Goal: Task Accomplishment & Management: Use online tool/utility

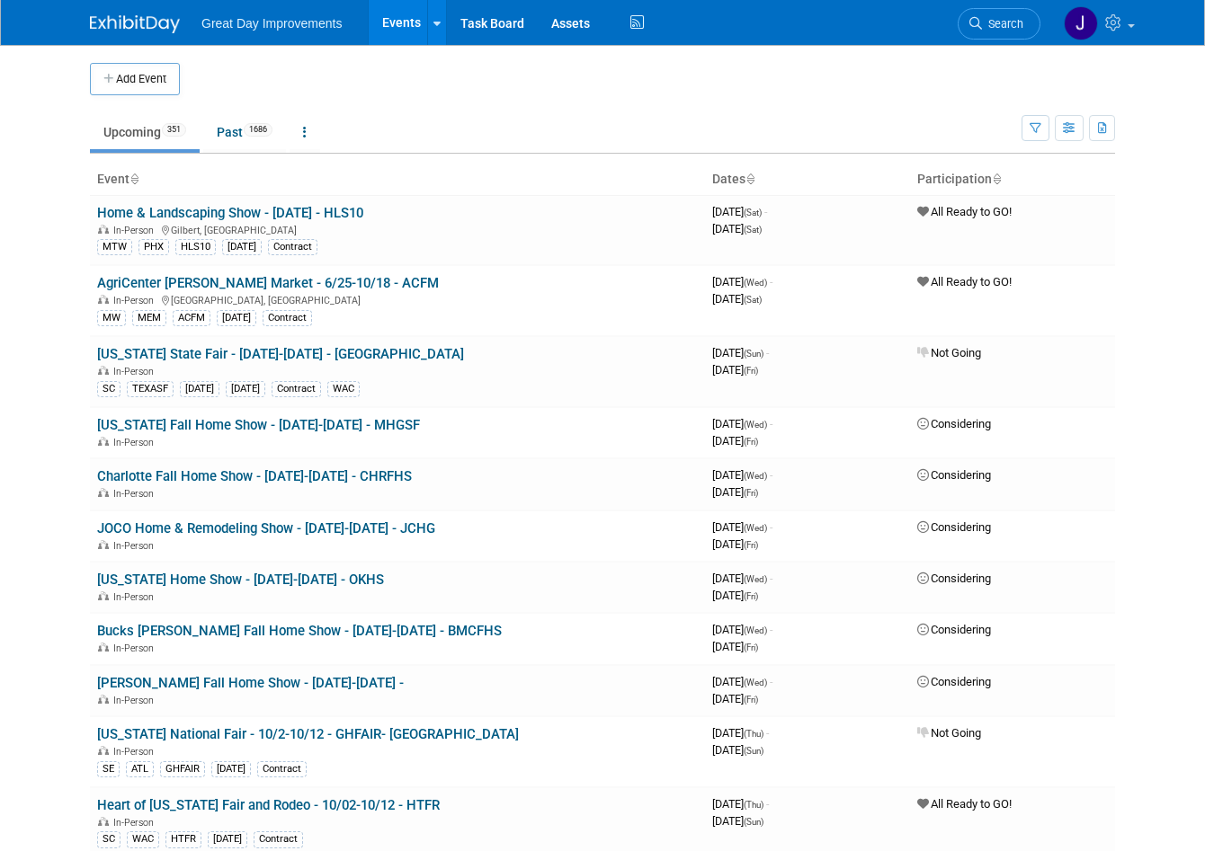
click at [1011, 26] on span "Search" at bounding box center [1002, 23] width 41 height 13
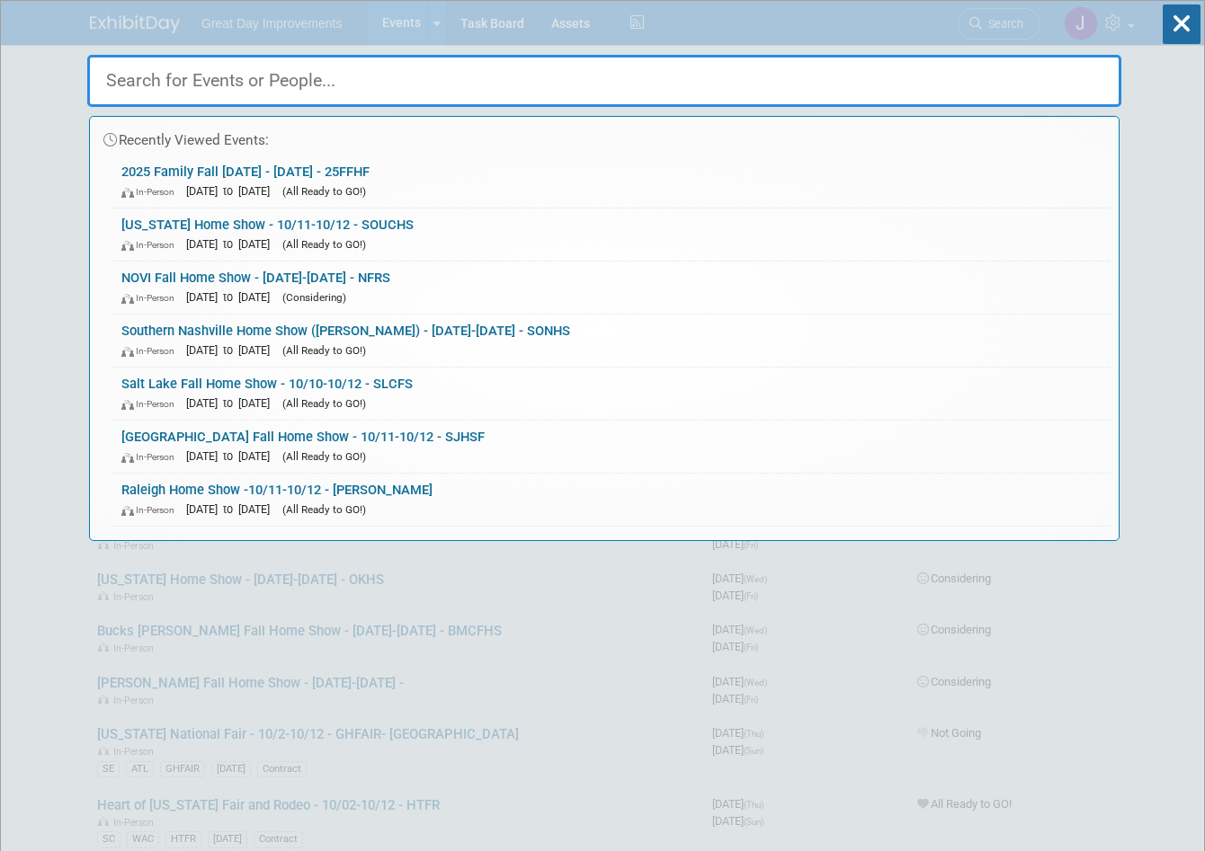
paste input "Arkansas State Fair"
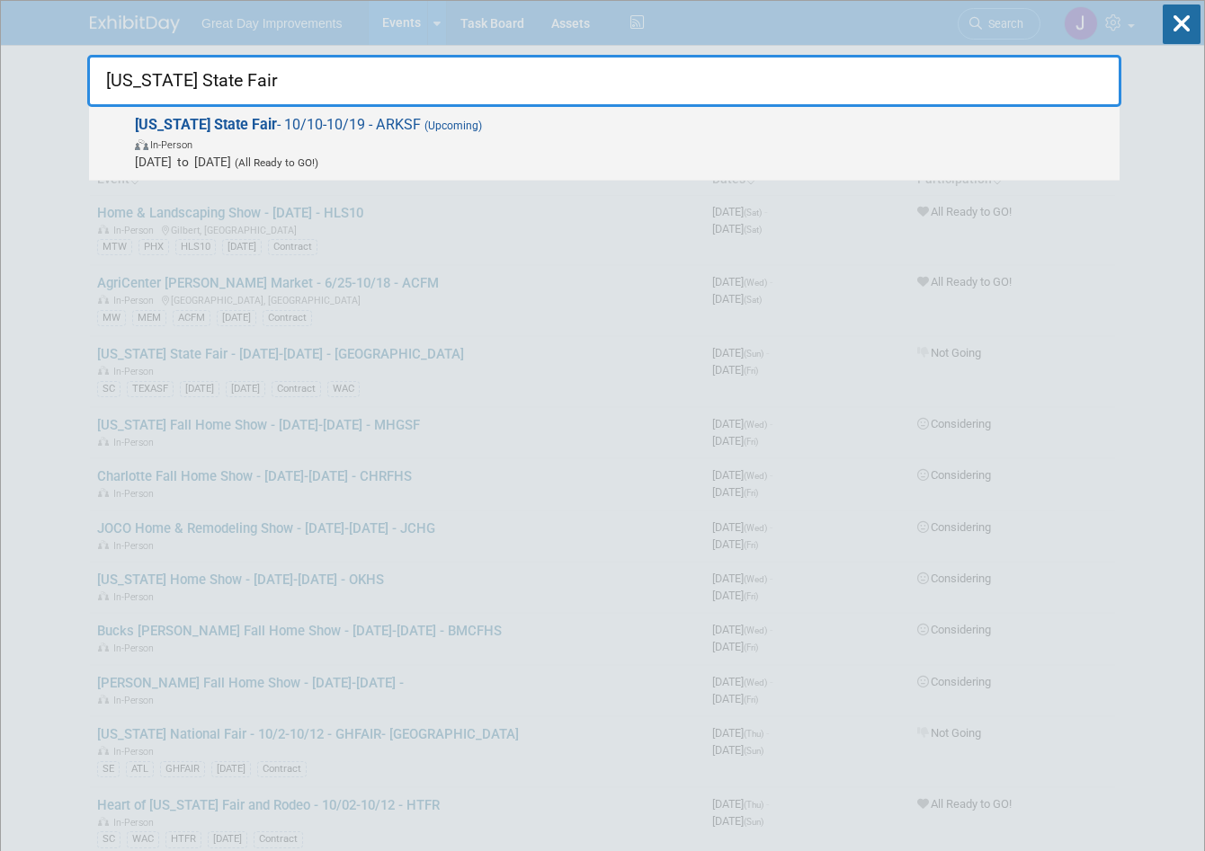
type input "Arkansas State Fair"
click at [444, 148] on span "In-Person" at bounding box center [622, 144] width 975 height 18
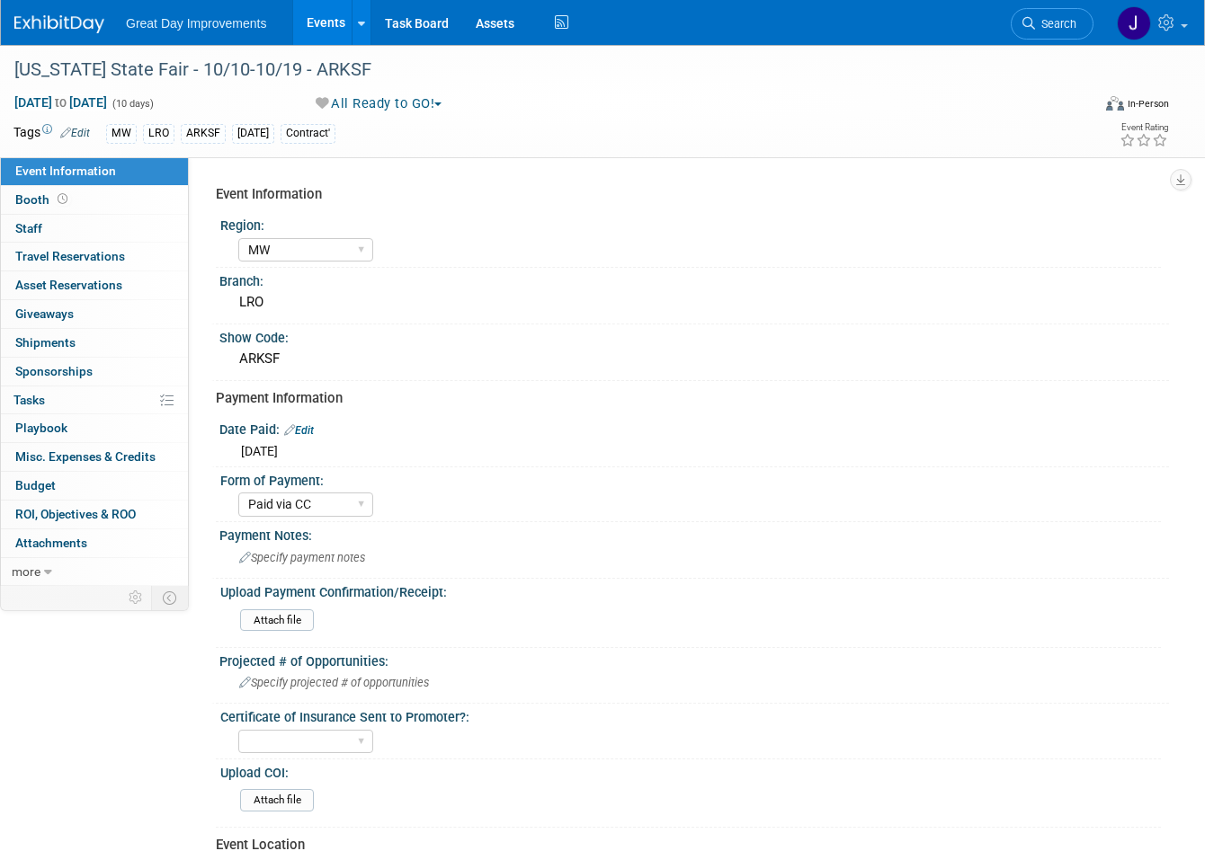
select select "MW"
select select "Paid via CC"
click at [262, 353] on div "ARKSF" at bounding box center [694, 359] width 922 height 28
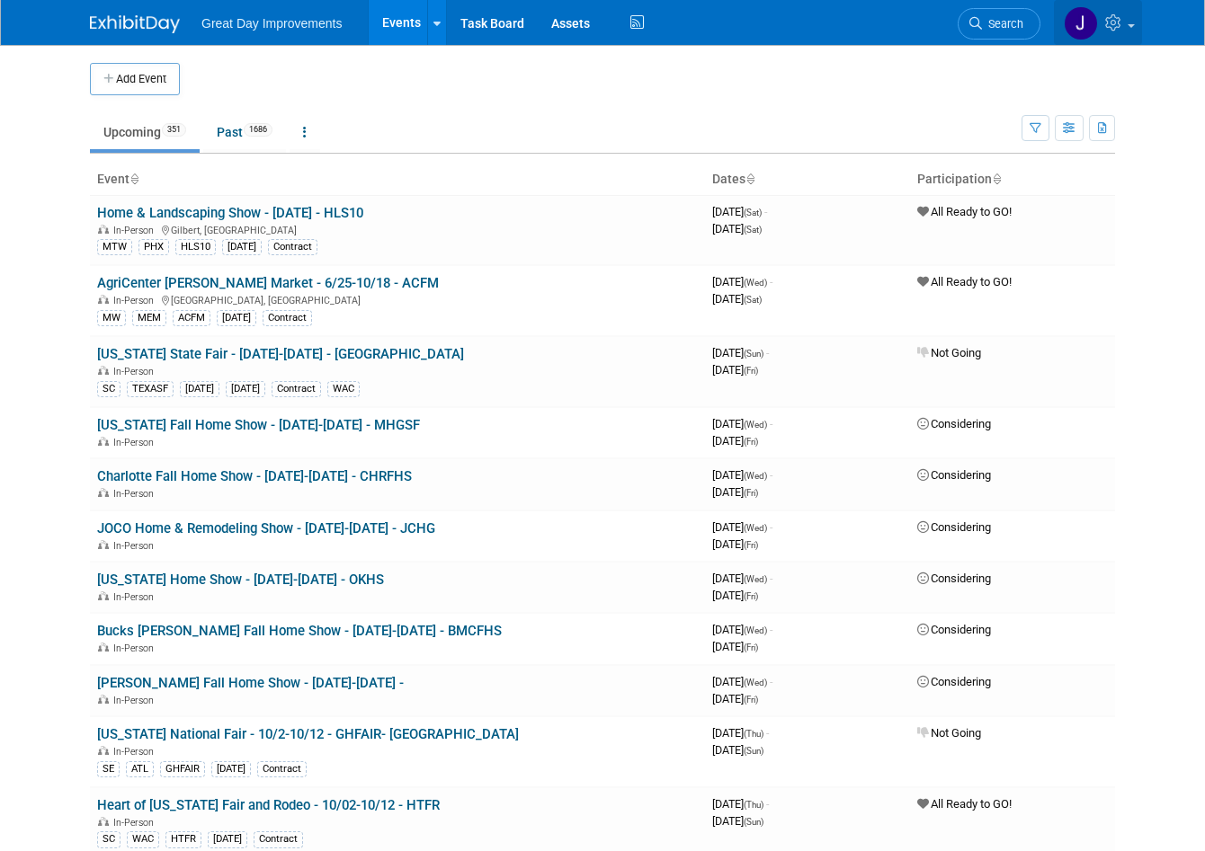
click at [1142, 35] on link at bounding box center [1098, 22] width 88 height 45
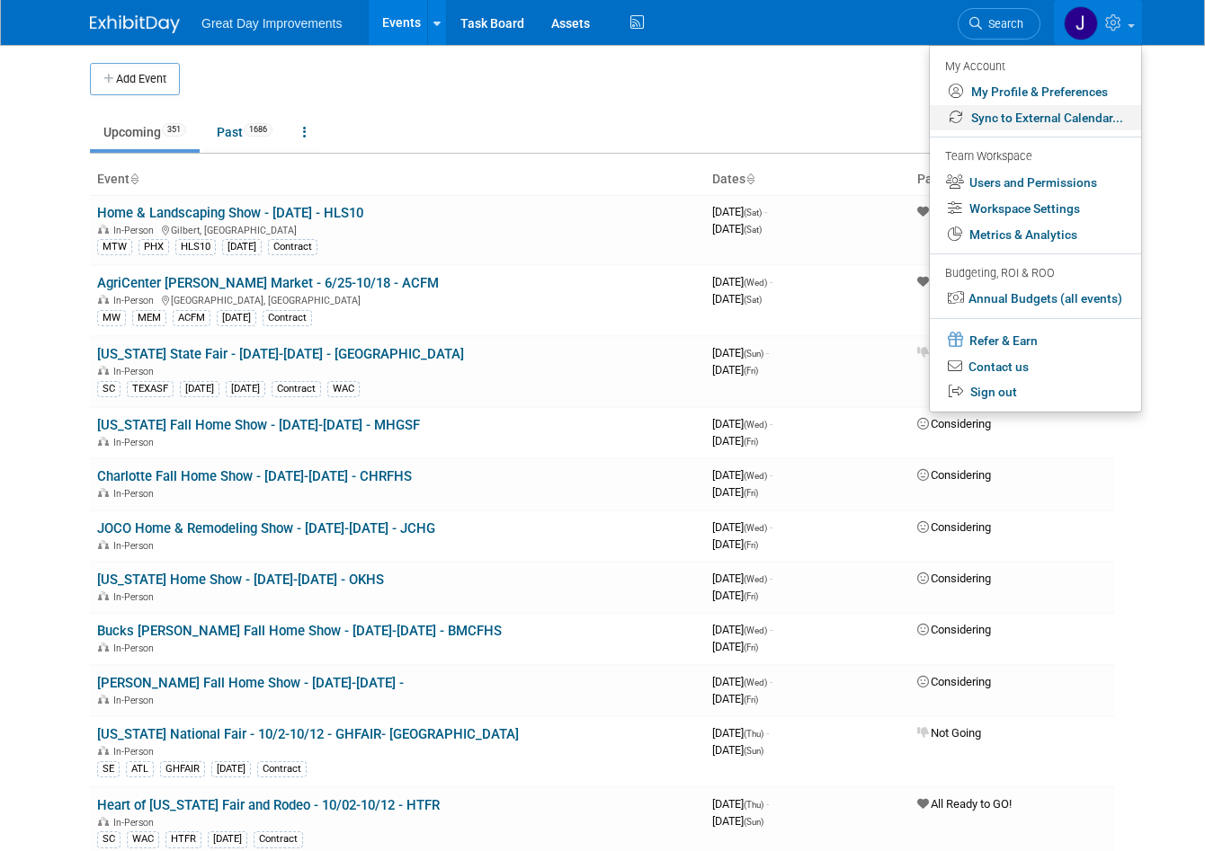
click at [1081, 117] on link "Sync to External Calendar..." at bounding box center [1035, 118] width 211 height 26
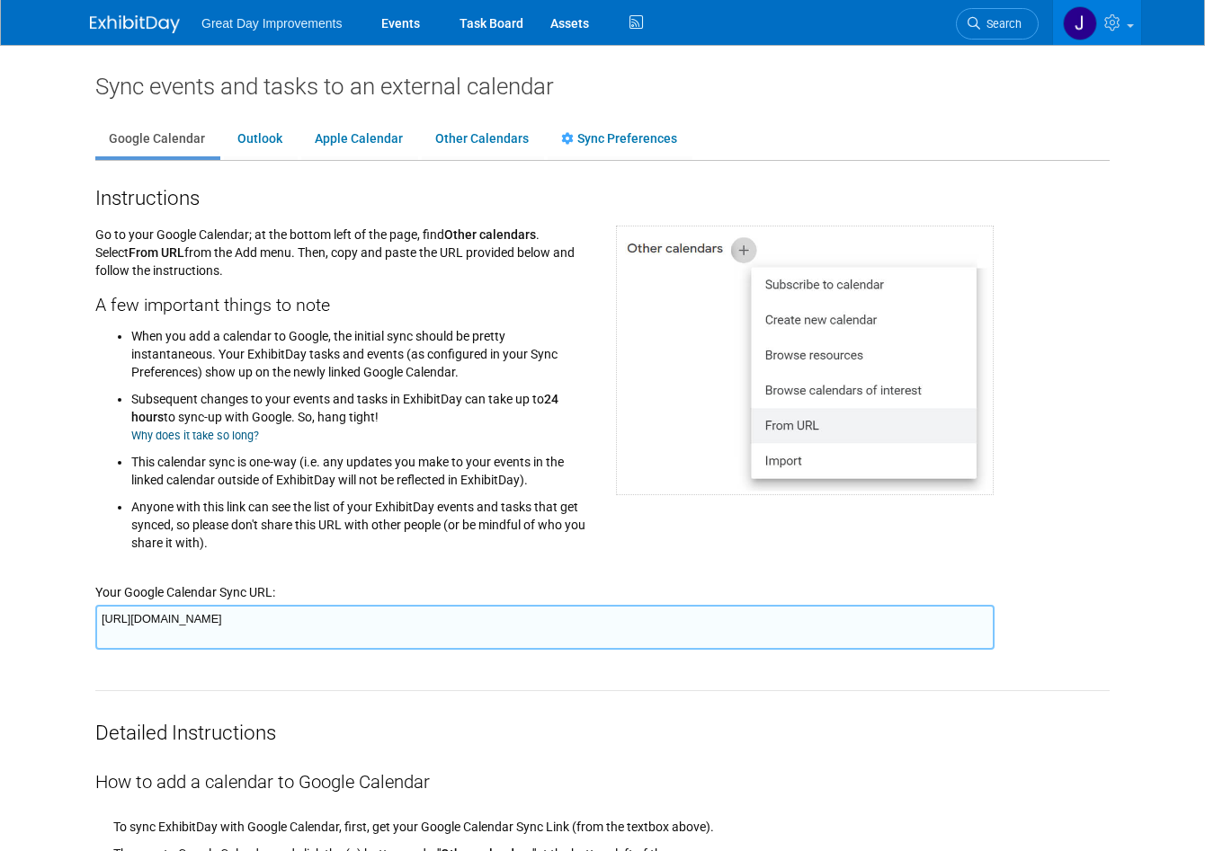
click at [393, 622] on textarea "[URL][DOMAIN_NAME]" at bounding box center [544, 627] width 899 height 45
